Goal: Information Seeking & Learning: Learn about a topic

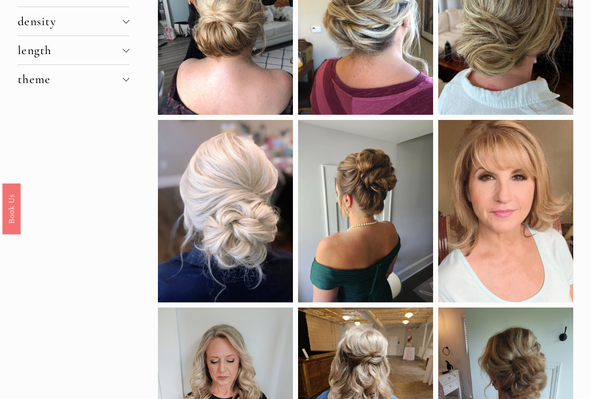
scroll to position [140, 0]
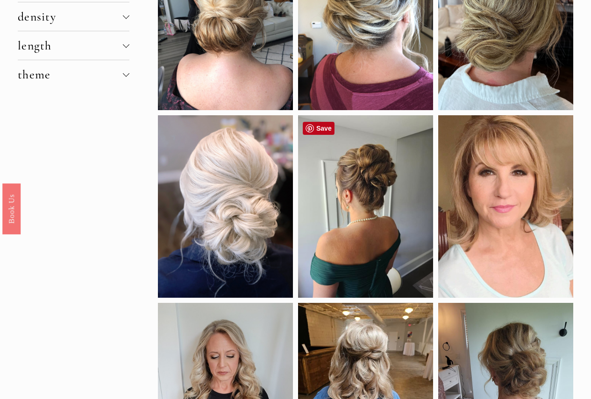
click at [359, 201] on div at bounding box center [365, 206] width 135 height 183
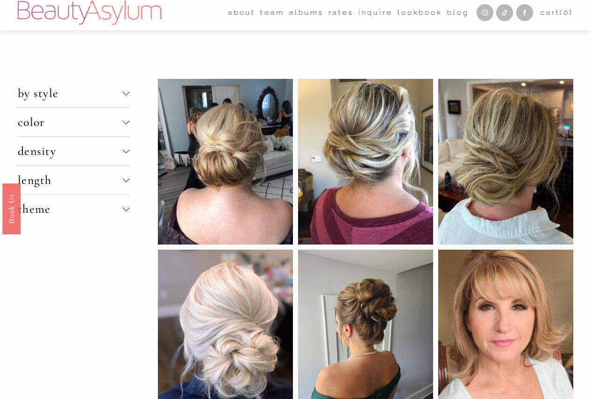
scroll to position [0, 0]
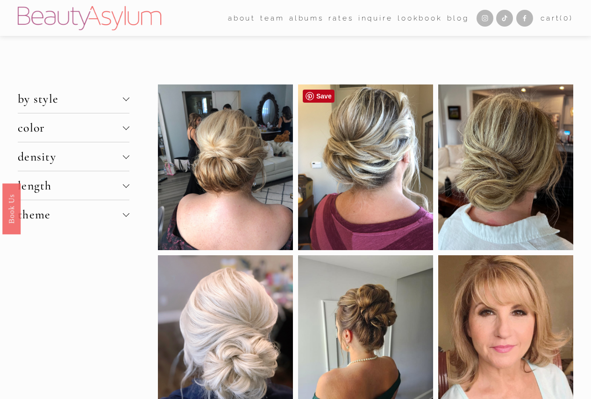
click at [358, 143] on div at bounding box center [365, 168] width 135 height 166
click at [362, 156] on div at bounding box center [365, 168] width 135 height 166
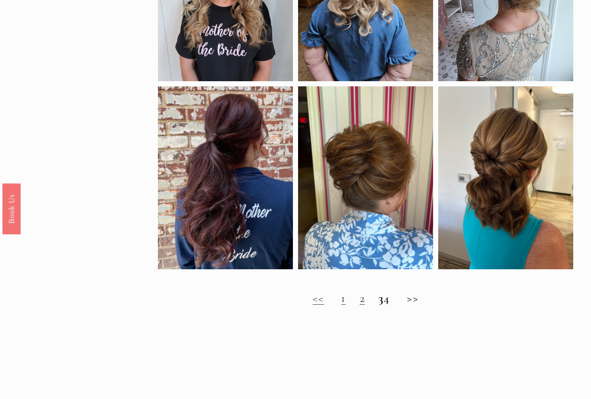
scroll to position [467, 0]
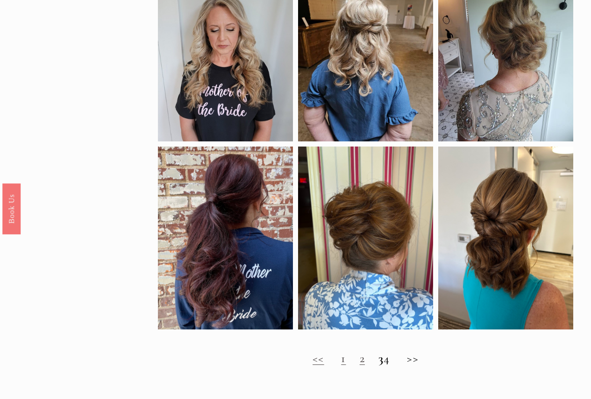
click at [360, 366] on link "2" at bounding box center [362, 358] width 5 height 14
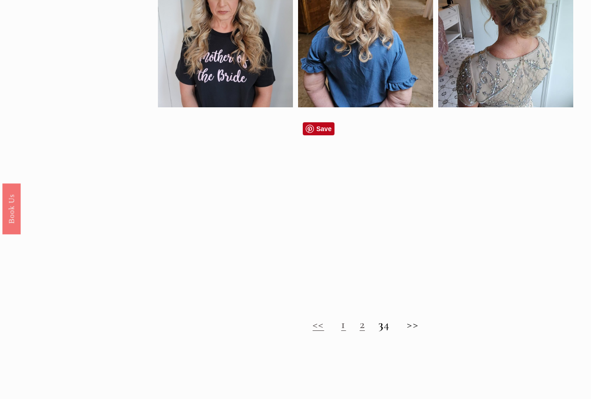
scroll to position [514, 0]
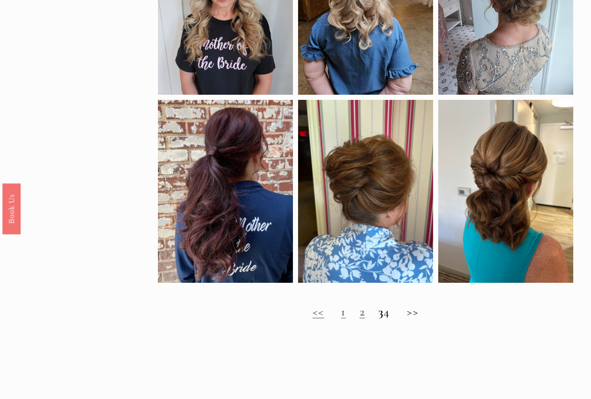
click at [378, 319] on strong "3" at bounding box center [380, 312] width 5 height 14
click at [418, 319] on h2 "<< 1 2 3 4 >>" at bounding box center [365, 312] width 415 height 14
click at [378, 319] on strong "3" at bounding box center [380, 312] width 5 height 14
click at [354, 204] on div at bounding box center [365, 191] width 135 height 183
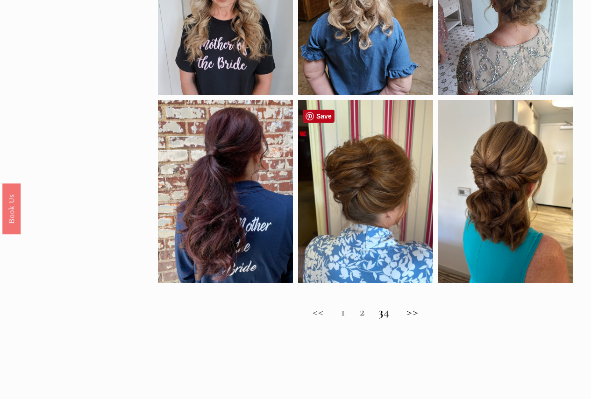
click at [368, 189] on div at bounding box center [365, 191] width 135 height 183
click at [313, 319] on link "<<" at bounding box center [319, 312] width 12 height 14
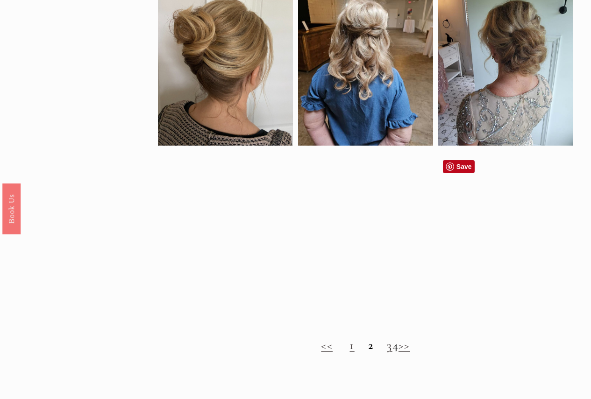
scroll to position [514, 0]
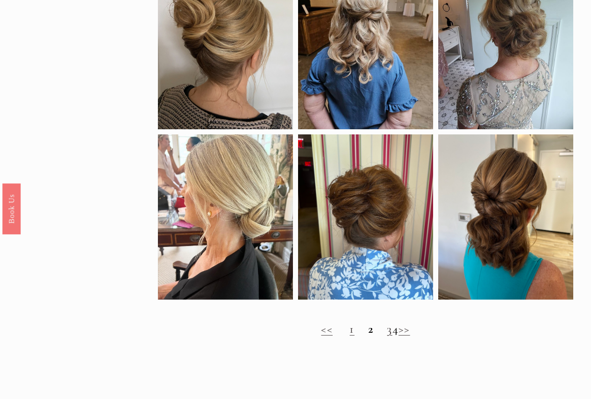
click at [349, 336] on link "1" at bounding box center [351, 329] width 5 height 14
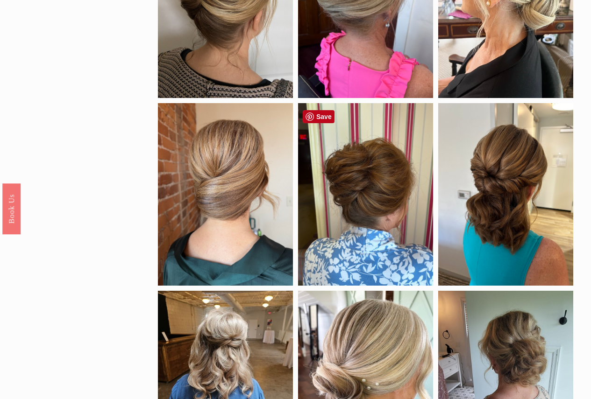
scroll to position [421, 0]
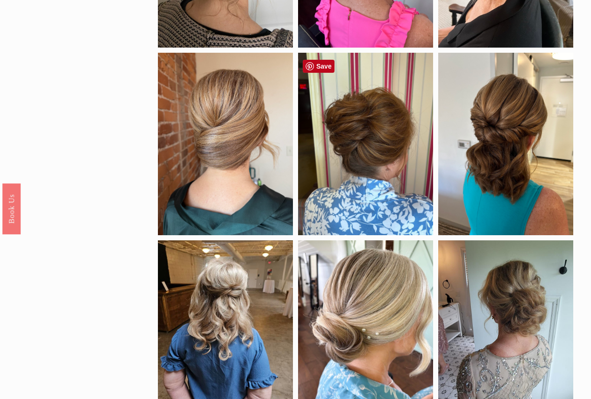
click at [368, 135] on div at bounding box center [365, 144] width 135 height 183
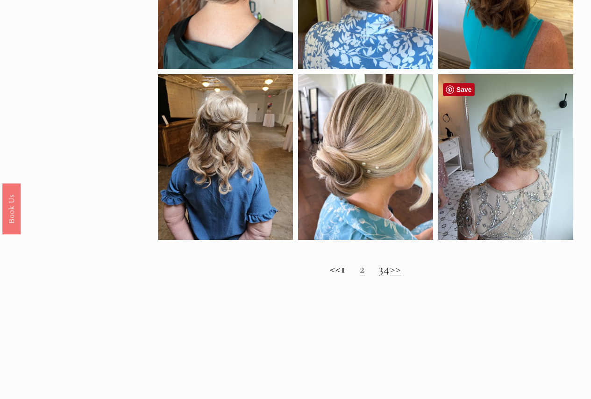
scroll to position [607, 0]
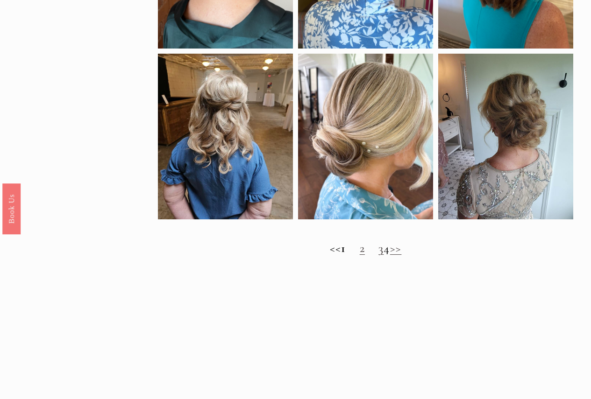
click at [341, 256] on strong "1" at bounding box center [343, 248] width 5 height 14
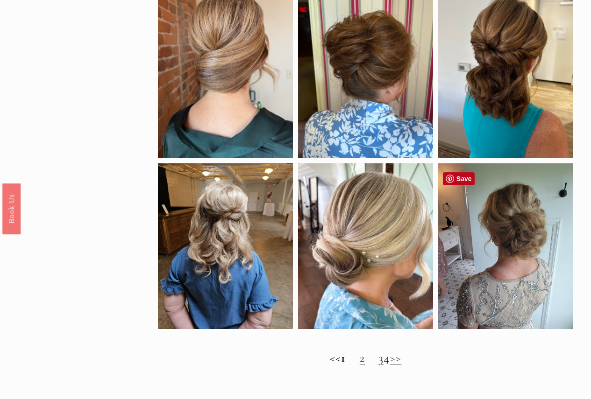
scroll to position [514, 0]
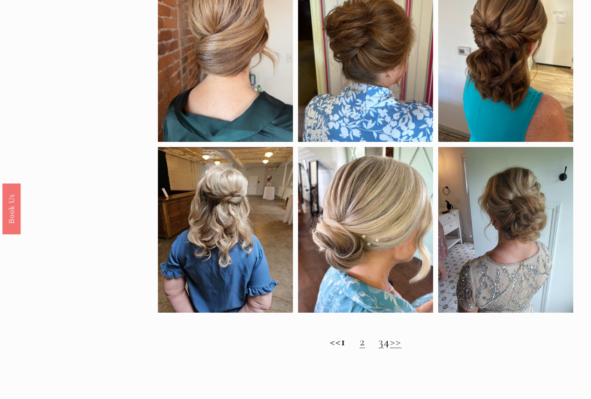
click at [341, 349] on strong "1" at bounding box center [343, 342] width 5 height 14
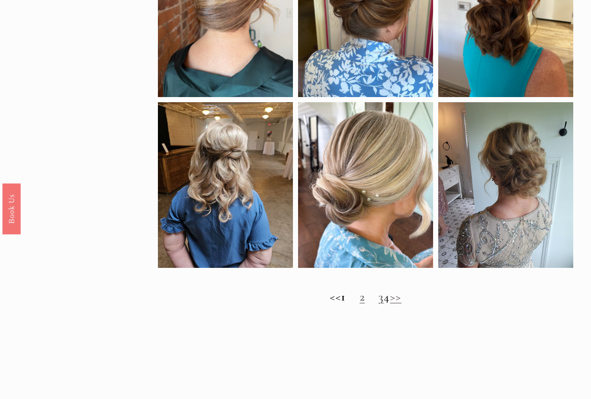
scroll to position [561, 0]
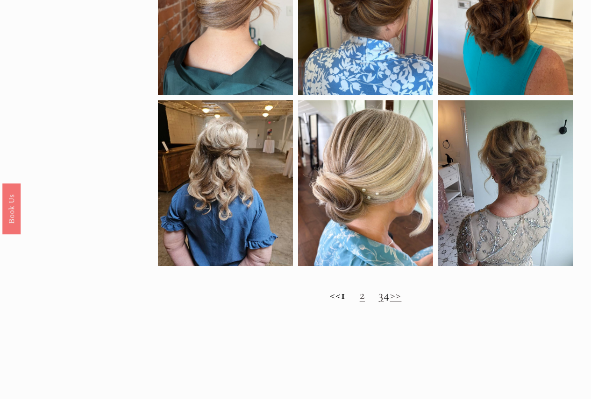
click at [377, 301] on h2 "<< 1 2 3 4 >>" at bounding box center [365, 295] width 415 height 14
click at [378, 302] on link "3" at bounding box center [380, 295] width 5 height 14
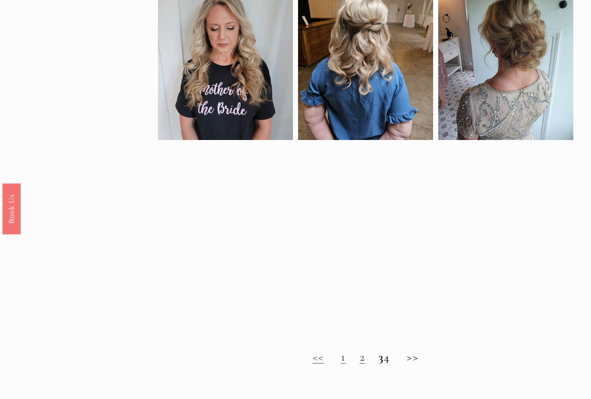
scroll to position [607, 0]
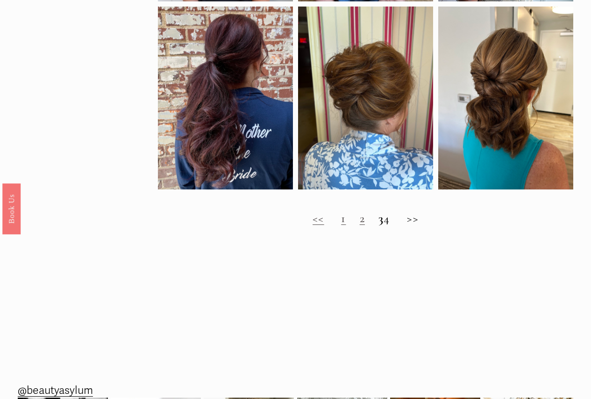
click at [395, 226] on h2 "<< 1 2 3 4 >>" at bounding box center [365, 219] width 415 height 14
